Goal: Task Accomplishment & Management: Manage account settings

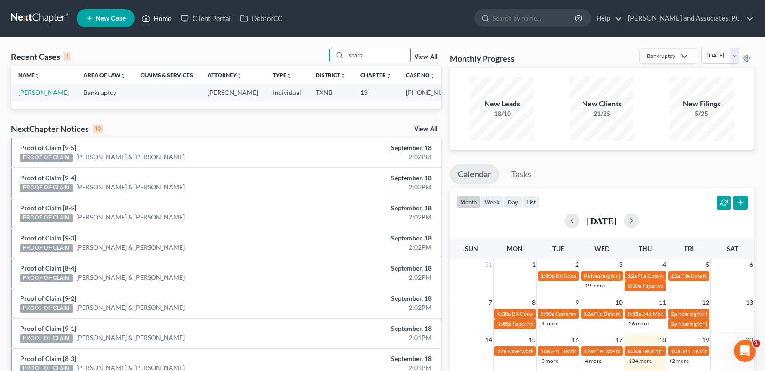
click at [165, 16] on link "Home" at bounding box center [156, 18] width 39 height 16
drag, startPoint x: 374, startPoint y: 55, endPoint x: 321, endPoint y: 62, distance: 52.9
click at [321, 62] on div "Recent Cases 1 sharp View All" at bounding box center [226, 57] width 430 height 18
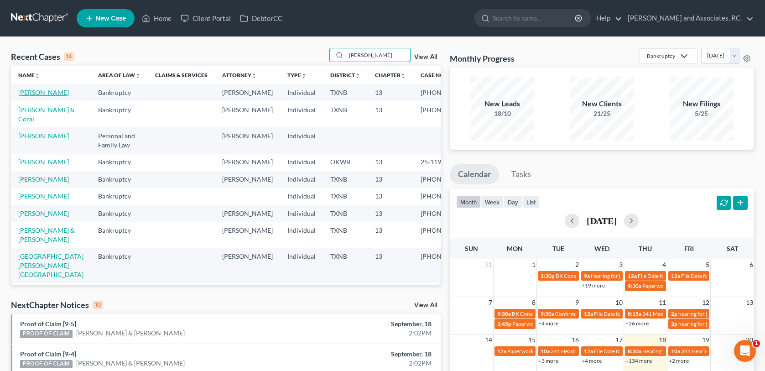
type input "[PERSON_NAME]"
click at [33, 93] on link "[PERSON_NAME]" at bounding box center [43, 92] width 51 height 8
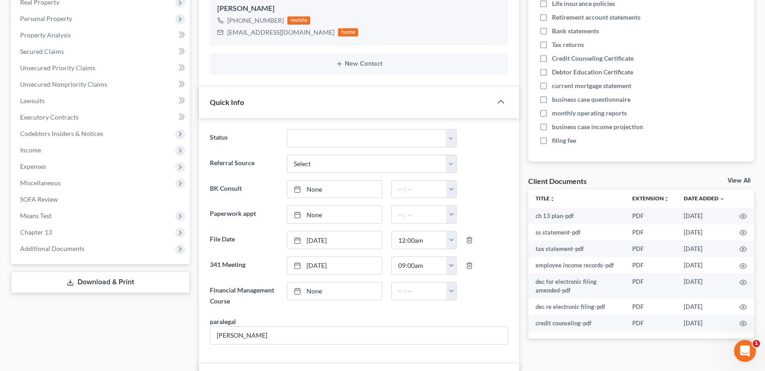
scroll to position [182, 0]
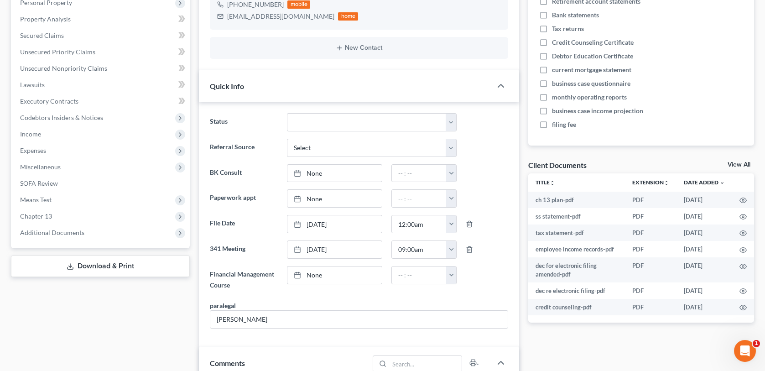
click at [731, 162] on link "View All" at bounding box center [739, 164] width 23 height 6
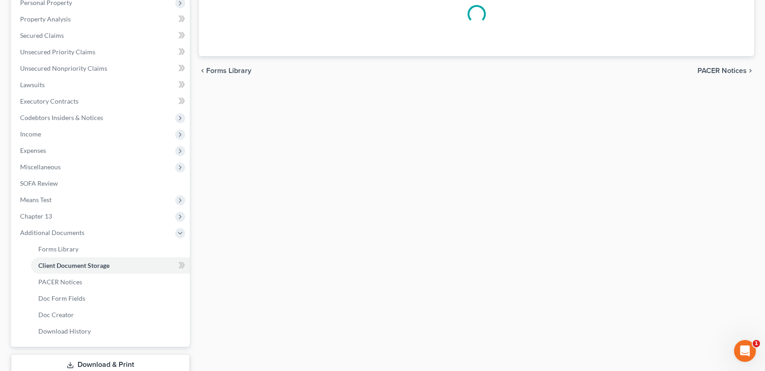
scroll to position [121, 0]
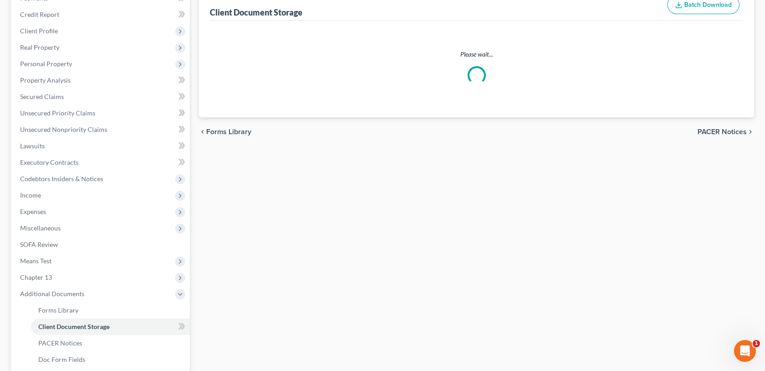
select select "18"
select select "21"
select select "10"
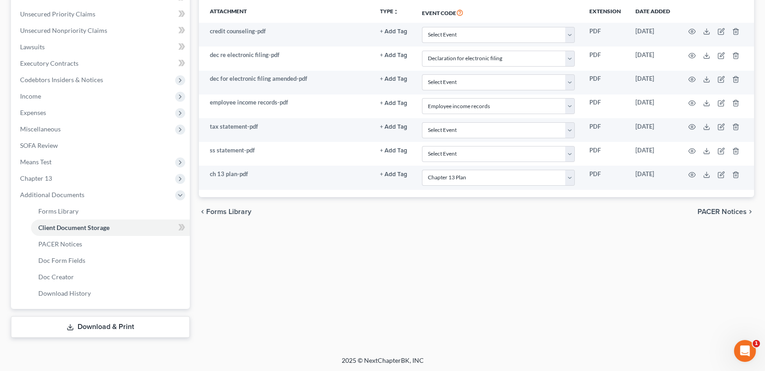
scroll to position [221, 0]
click at [717, 208] on span "PACER Notices" at bounding box center [721, 211] width 49 height 7
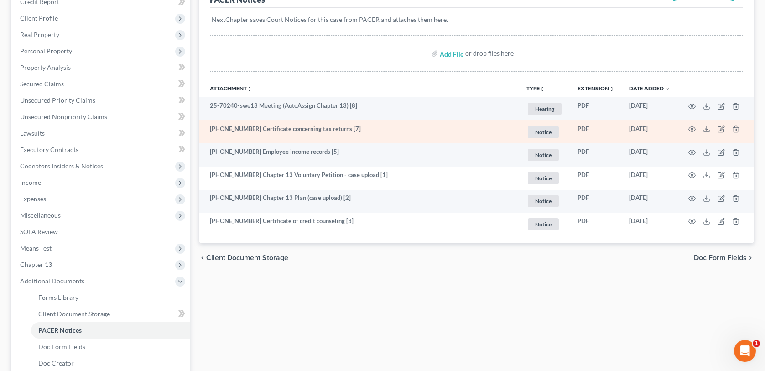
scroll to position [137, 0]
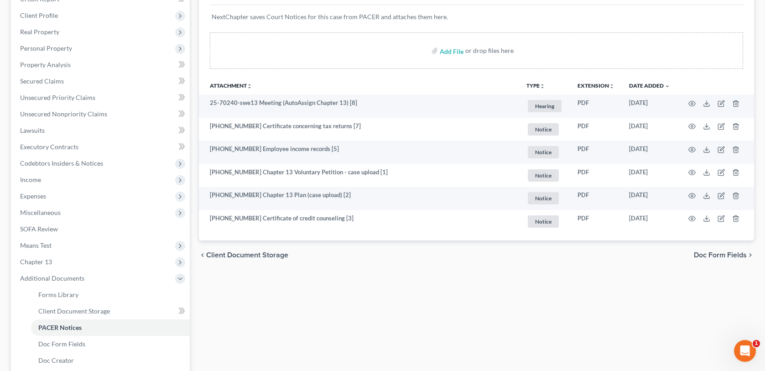
click at [703, 255] on span "Doc Form Fields" at bounding box center [720, 254] width 53 height 7
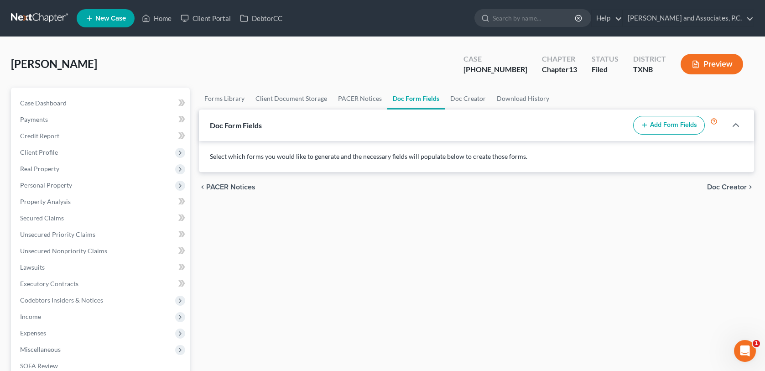
click at [247, 185] on span "PACER Notices" at bounding box center [230, 186] width 49 height 7
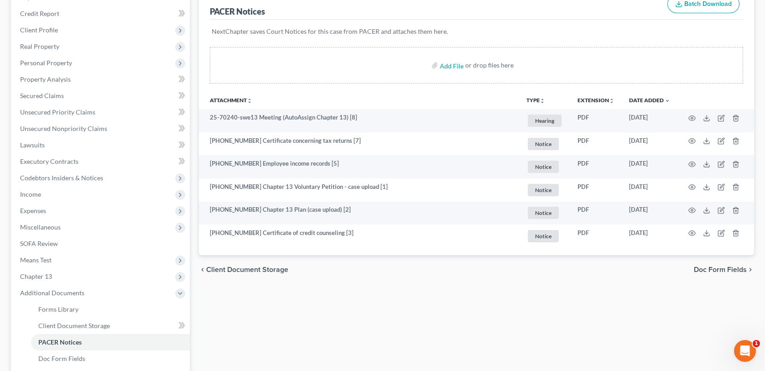
scroll to position [137, 0]
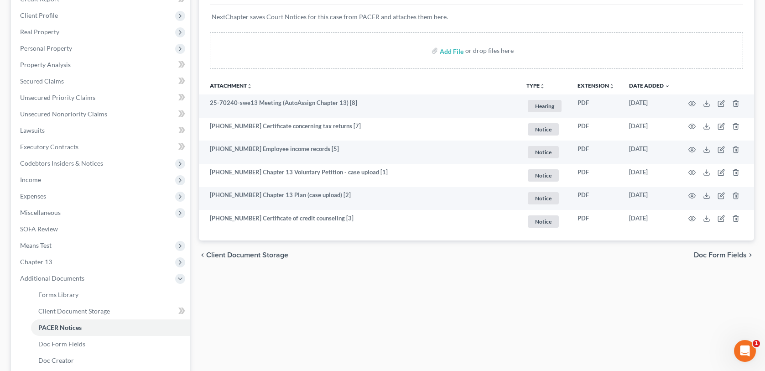
click at [256, 254] on span "Client Document Storage" at bounding box center [247, 254] width 82 height 7
select select "18"
select select "21"
select select "10"
